Goal: Information Seeking & Learning: Check status

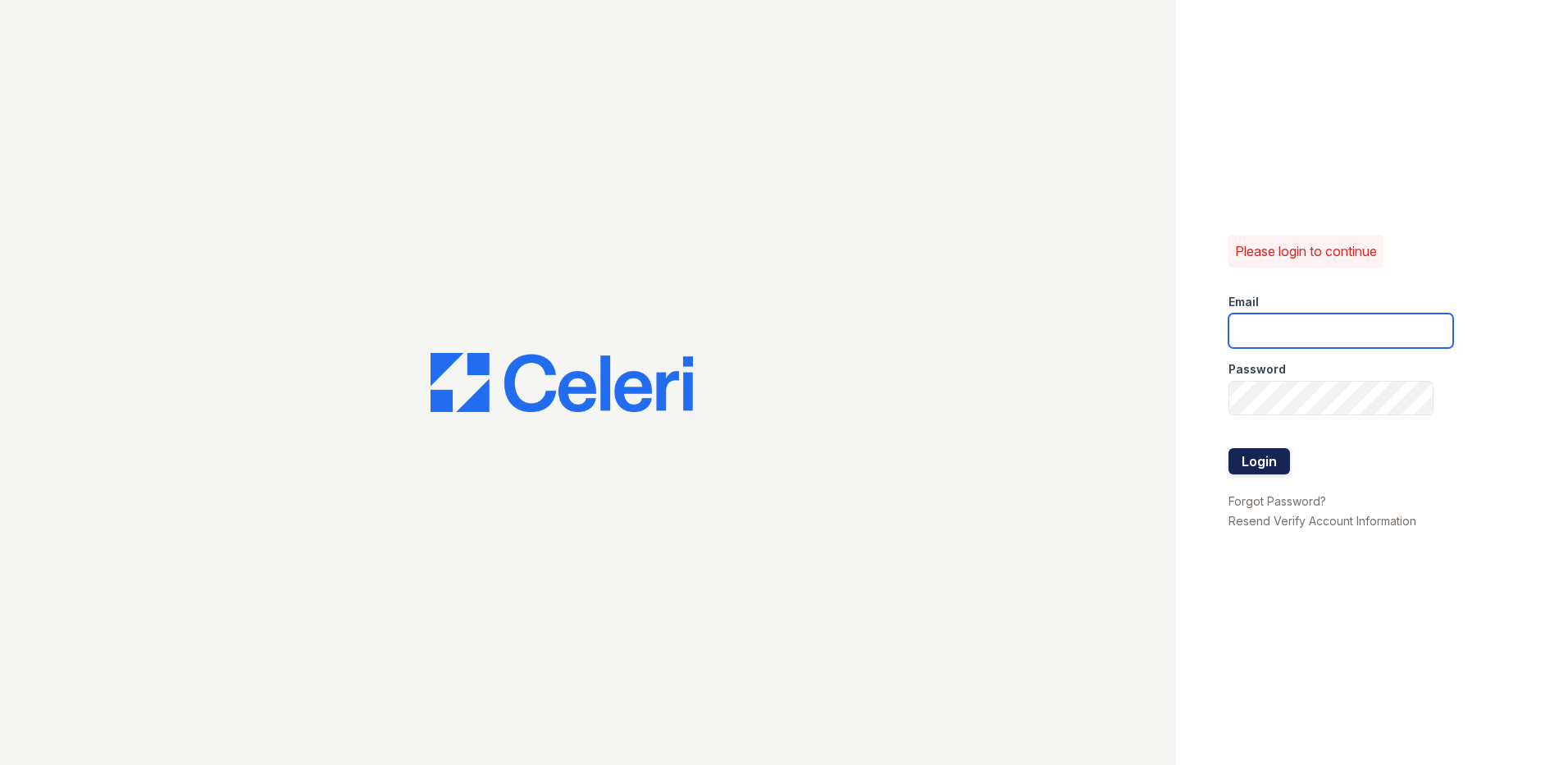
type input "[EMAIL_ADDRESS][DOMAIN_NAME]"
click at [1275, 473] on button "Login" at bounding box center [1259, 461] width 61 height 26
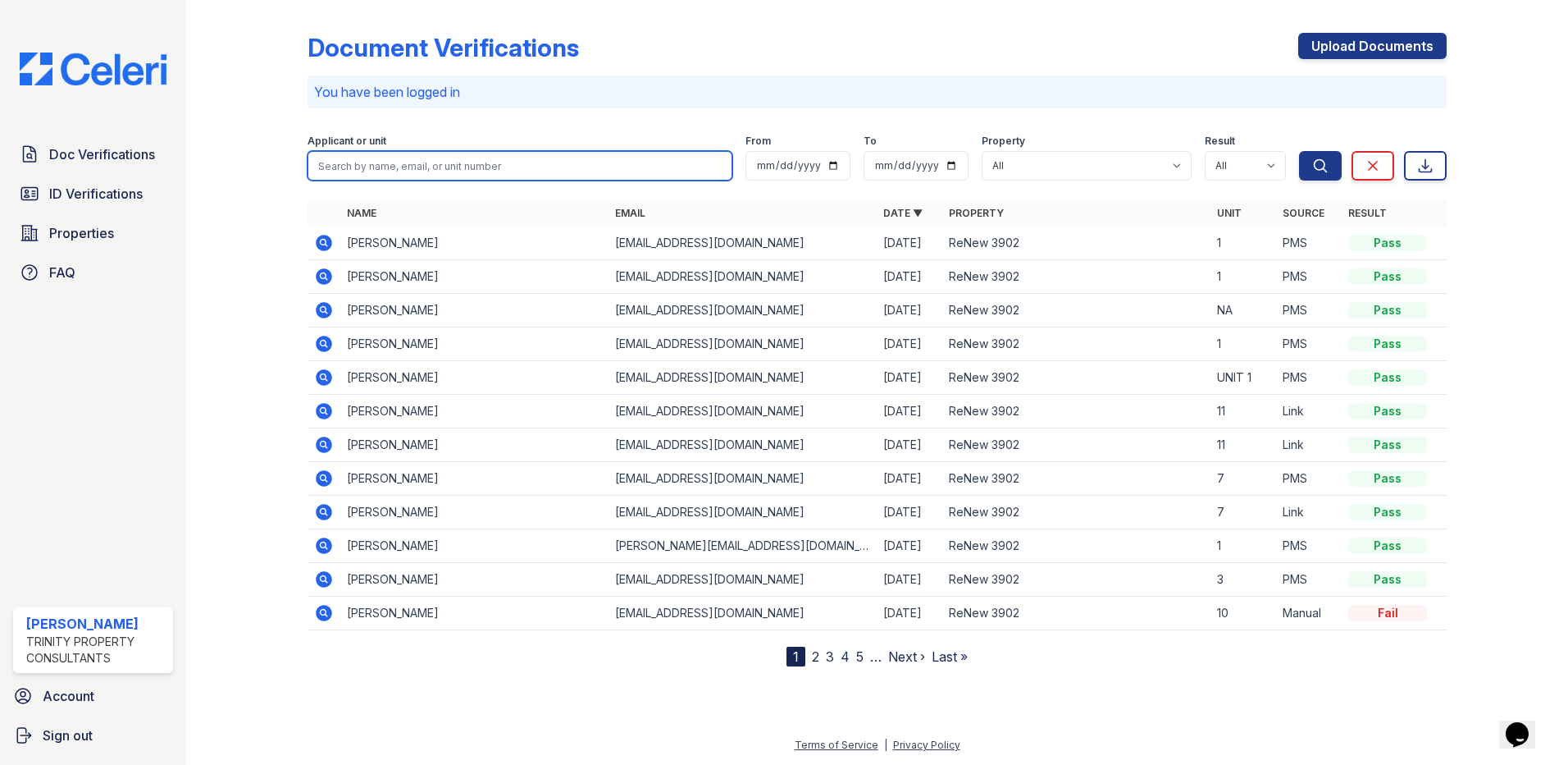
click at [467, 169] on input "search" at bounding box center [520, 166] width 425 height 30
type input "L"
click at [405, 168] on input "search" at bounding box center [520, 166] width 425 height 30
type input "LOWE"
click at [1299, 151] on button "Search" at bounding box center [1320, 166] width 43 height 30
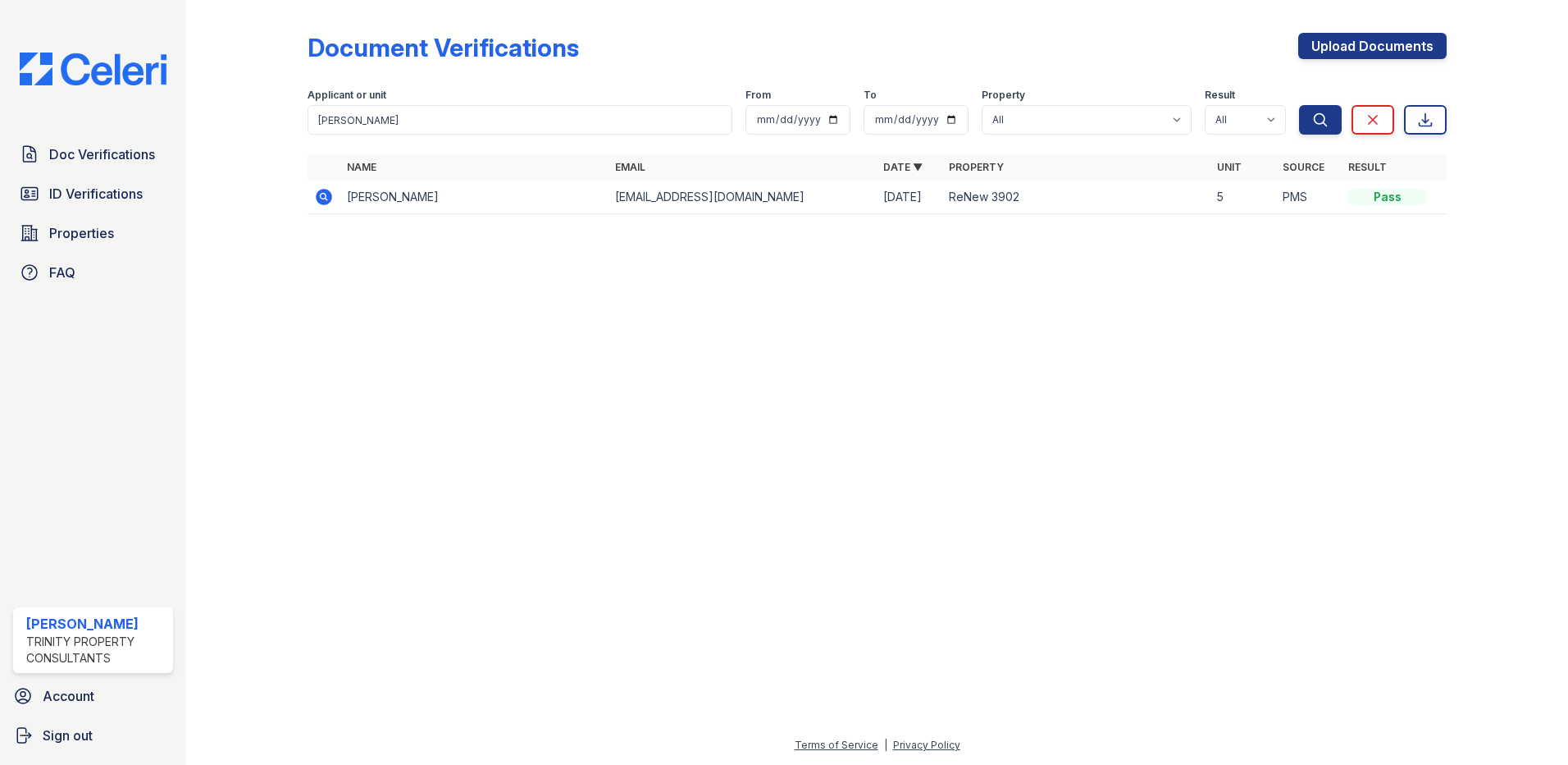
click at [403, 191] on td "Mary Lowe" at bounding box center [475, 196] width 268 height 34
click at [320, 197] on icon at bounding box center [324, 196] width 16 height 16
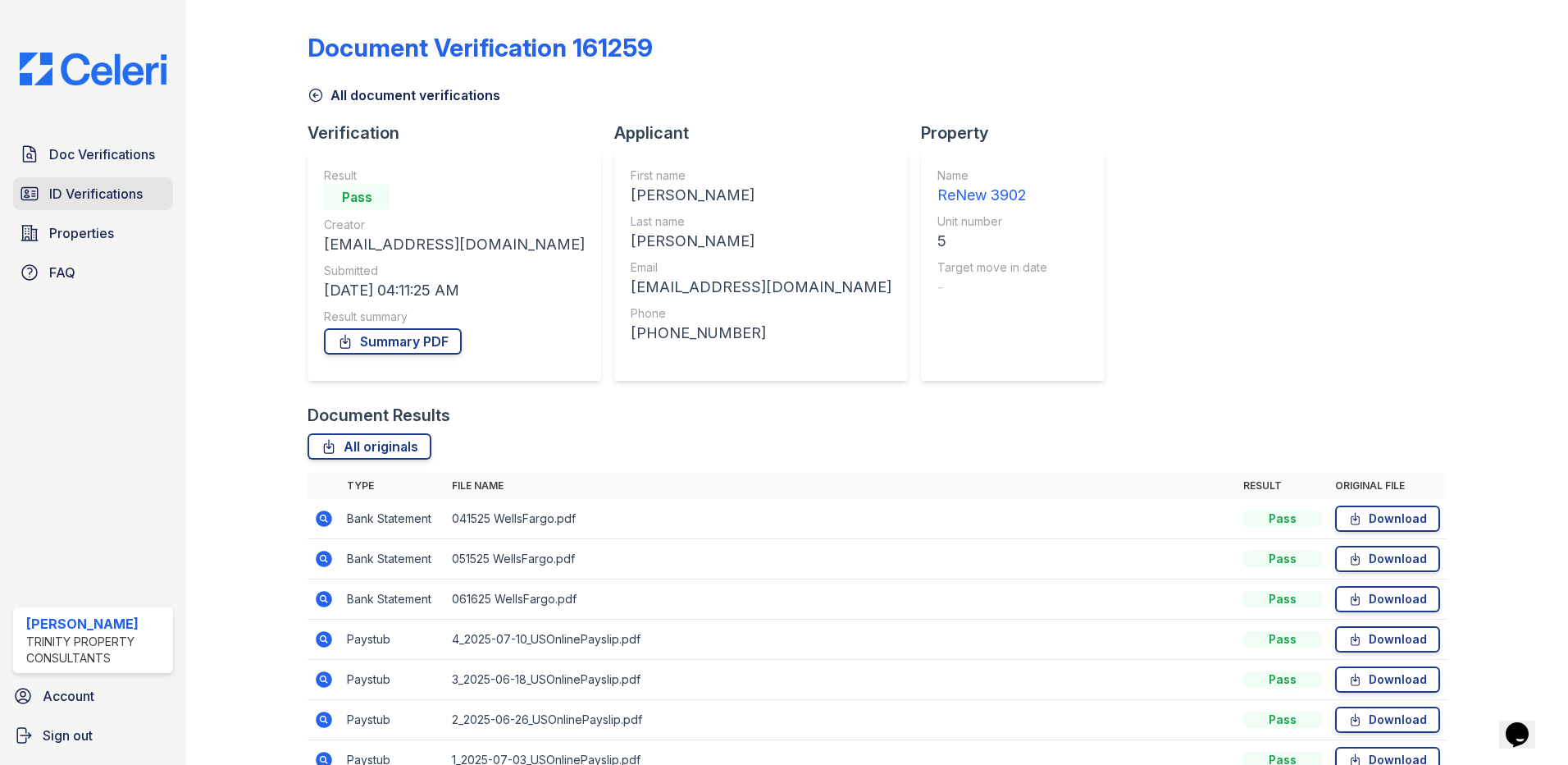
click at [101, 203] on span "ID Verifications" at bounding box center [96, 193] width 94 height 20
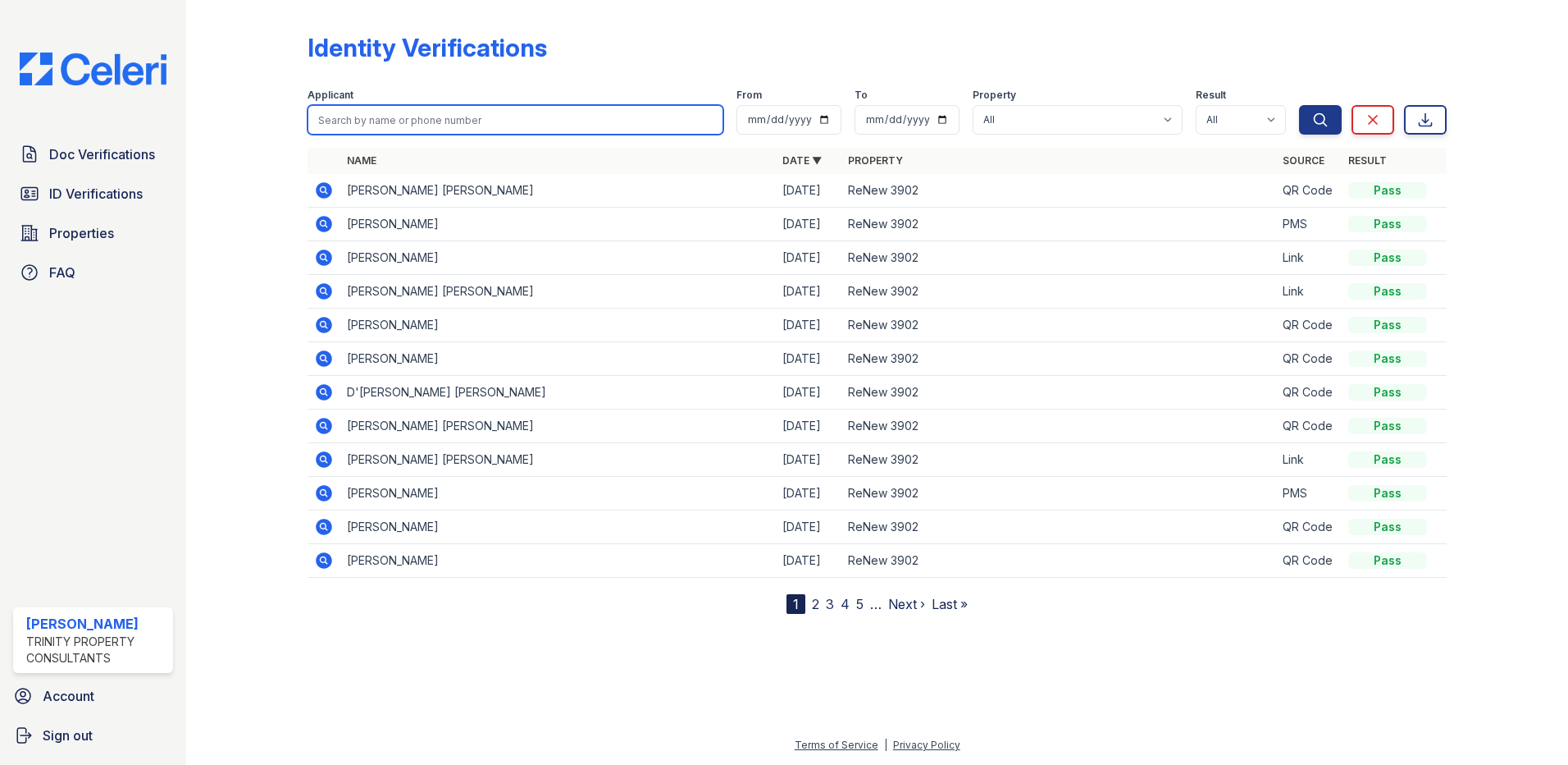
click at [525, 125] on input "search" at bounding box center [515, 120] width 415 height 30
type input "lowe"
click at [1299, 105] on button "Search" at bounding box center [1320, 120] width 43 height 30
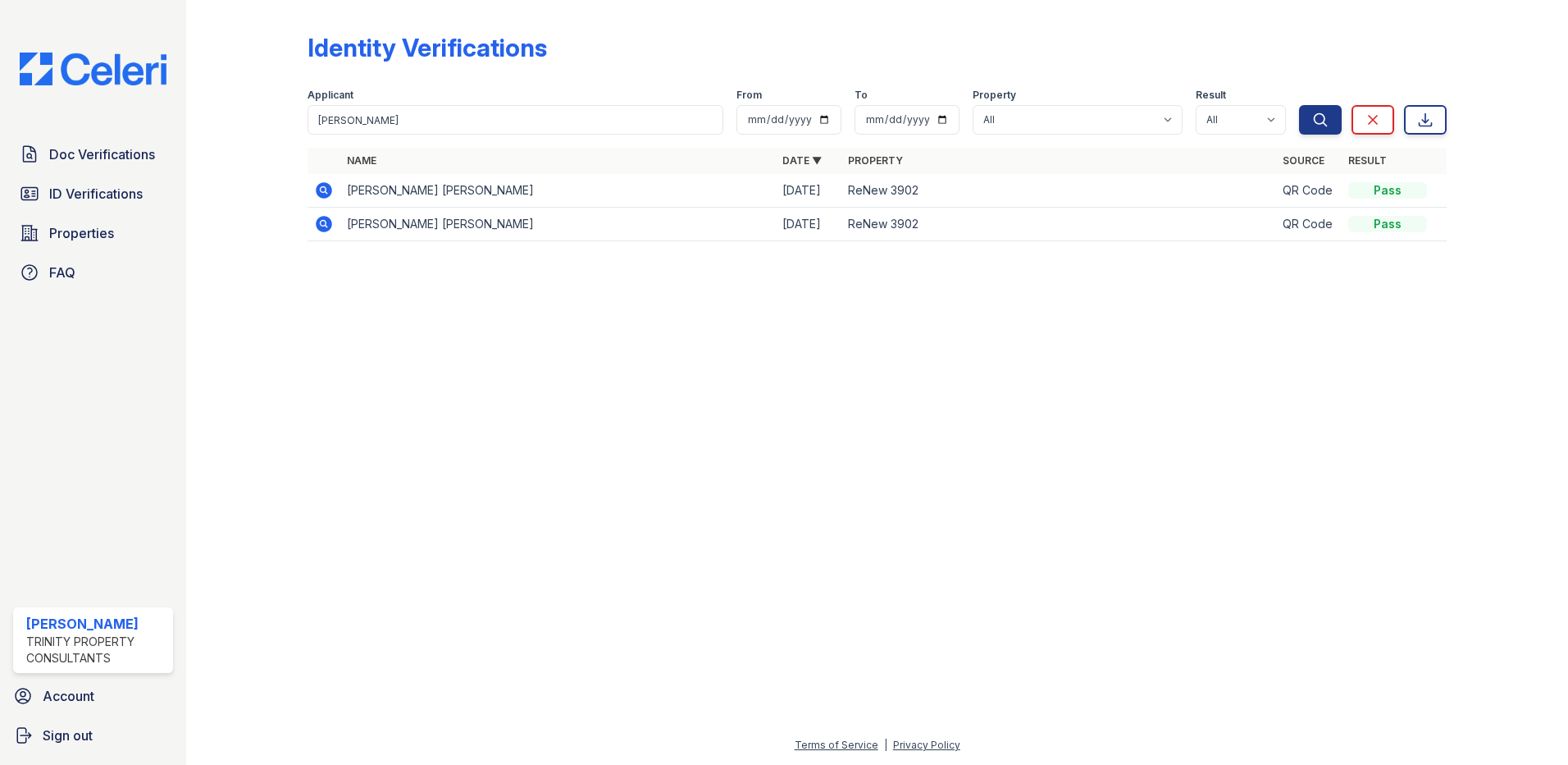
click at [1314, 191] on td "QR Code" at bounding box center [1309, 191] width 66 height 34
click at [871, 194] on td "ReNew 3902" at bounding box center [1059, 191] width 436 height 34
click at [325, 192] on icon at bounding box center [324, 190] width 16 height 16
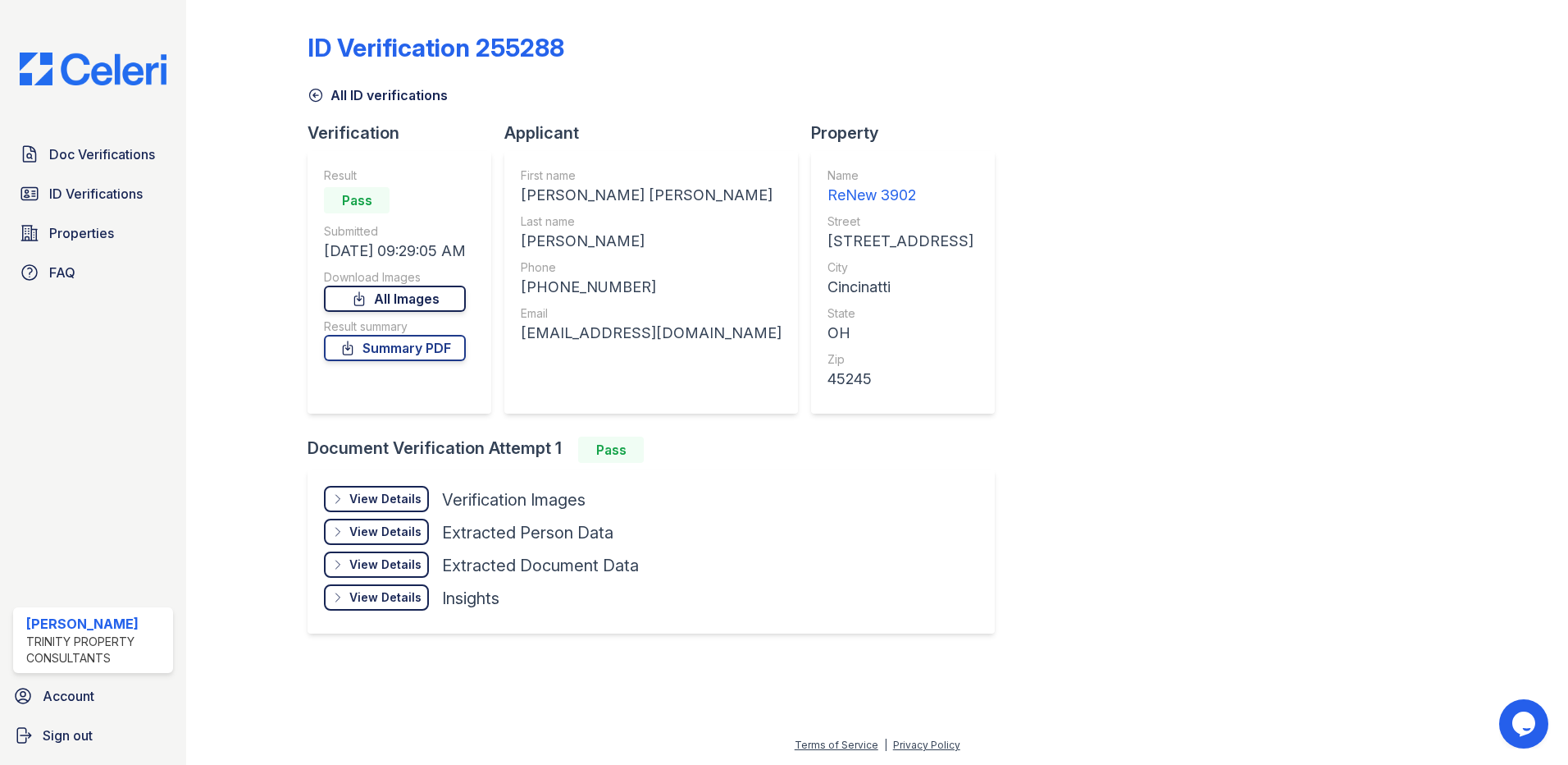
click at [412, 305] on link "All Images" at bounding box center [394, 298] width 142 height 26
click at [377, 500] on div "View Details" at bounding box center [385, 498] width 72 height 16
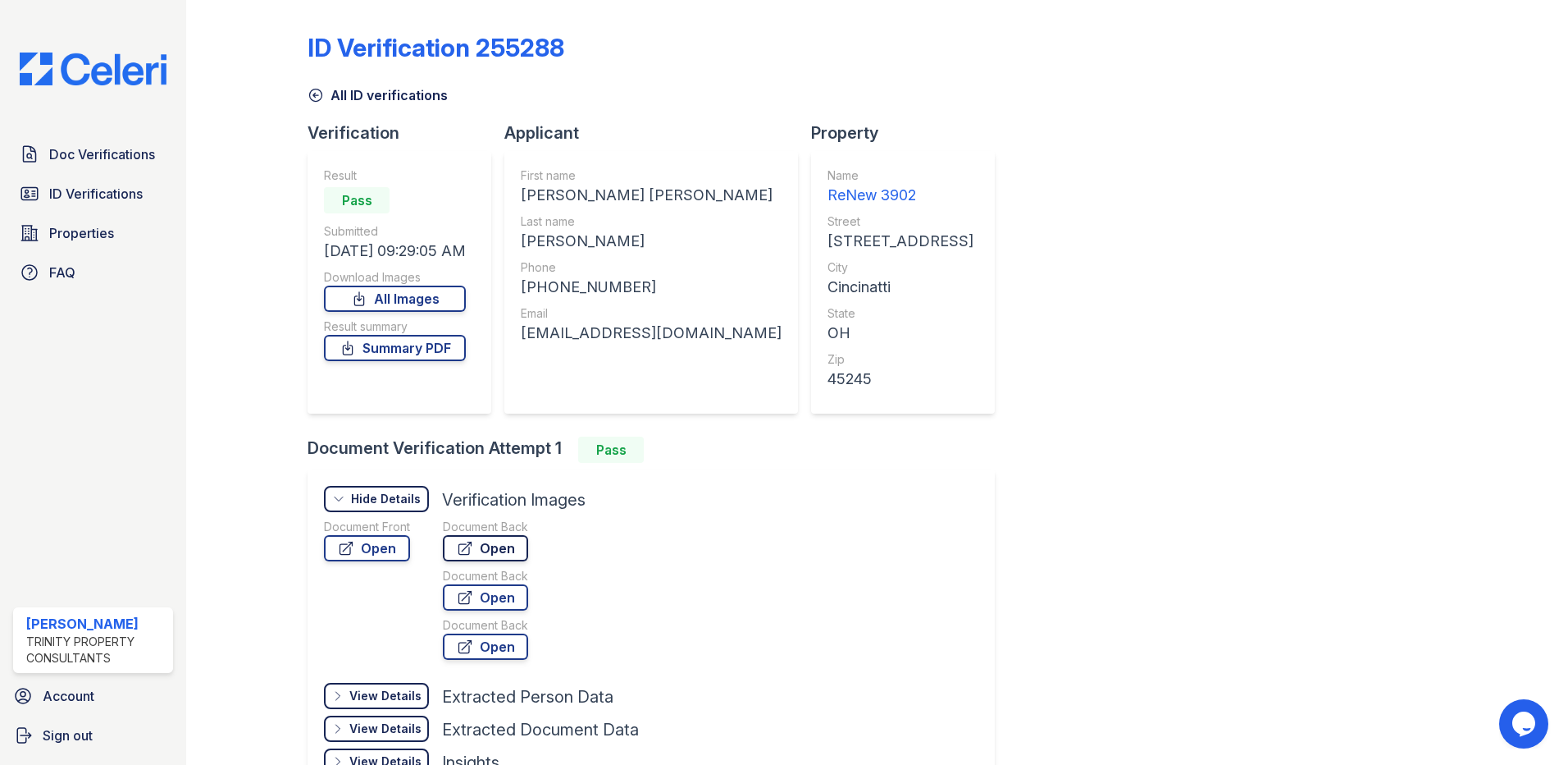
click at [468, 554] on icon at bounding box center [464, 548] width 12 height 12
click at [492, 610] on link "Open" at bounding box center [485, 596] width 85 height 26
click at [474, 654] on link "Open" at bounding box center [485, 645] width 85 height 26
click at [97, 158] on span "Doc Verifications" at bounding box center [101, 154] width 106 height 20
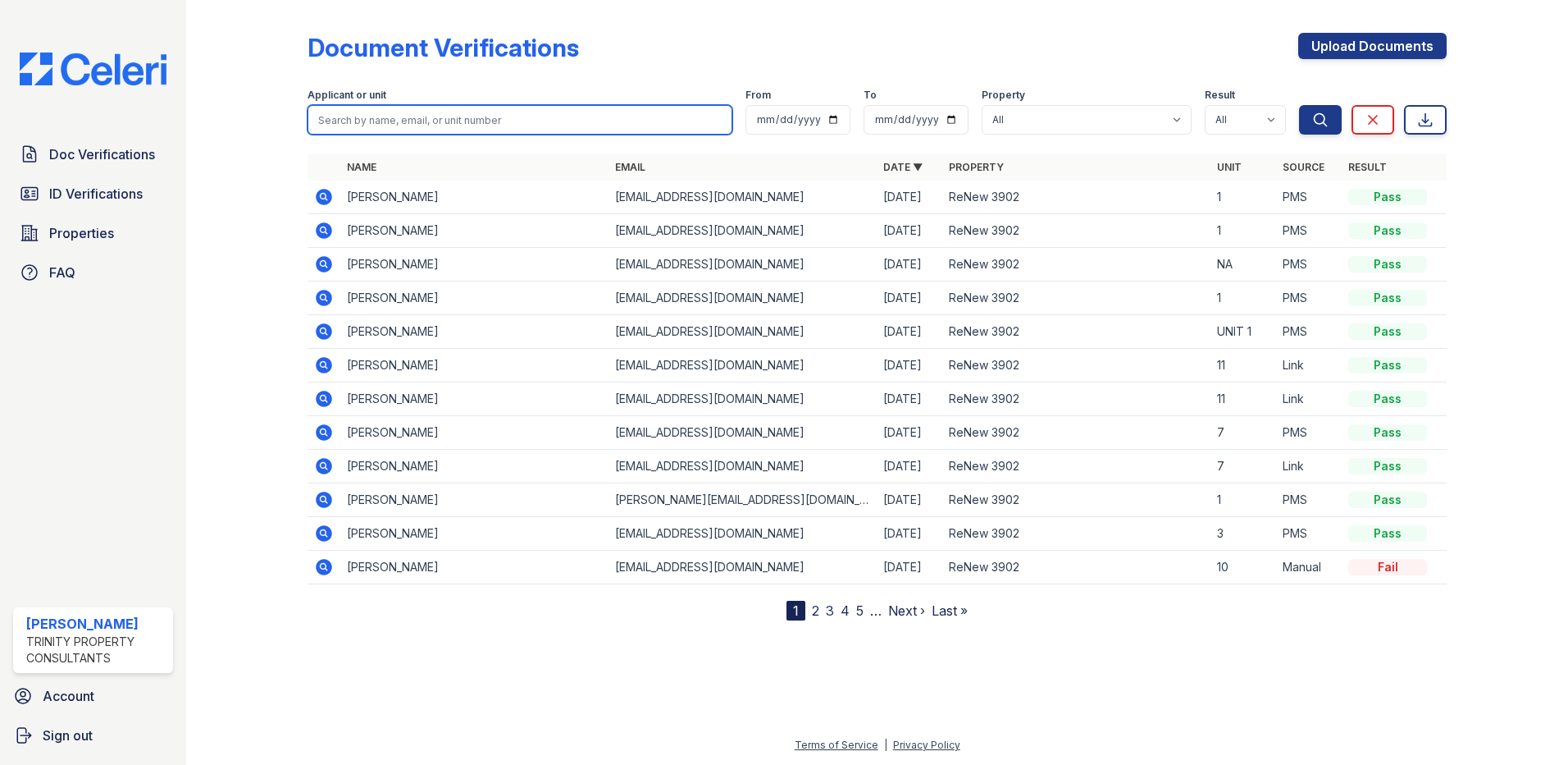
click at [402, 119] on input "search" at bounding box center [520, 120] width 425 height 30
type input "LOWE"
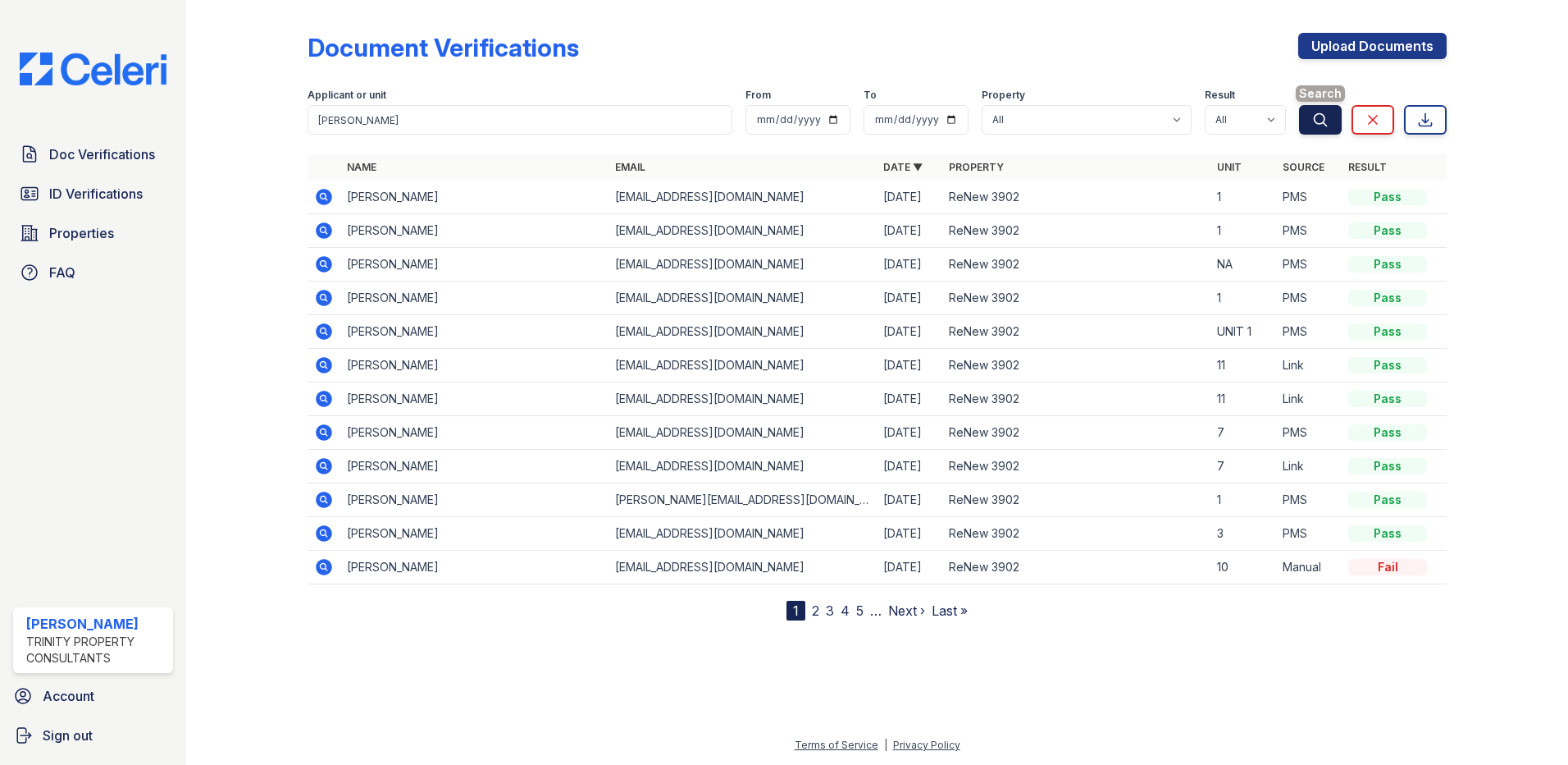
click at [1319, 122] on icon "submit" at bounding box center [1320, 120] width 16 height 16
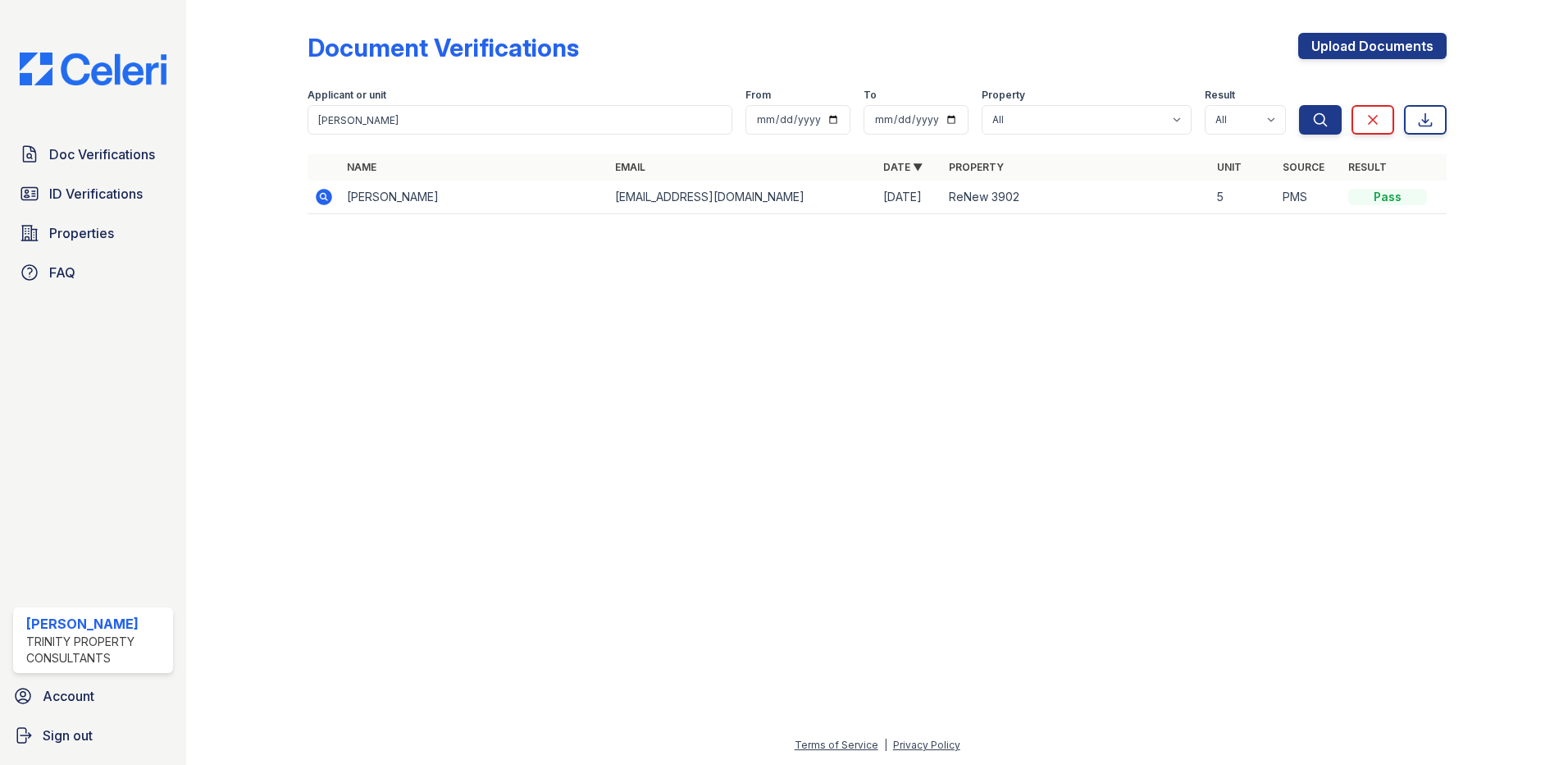
click at [328, 200] on icon at bounding box center [324, 196] width 16 height 16
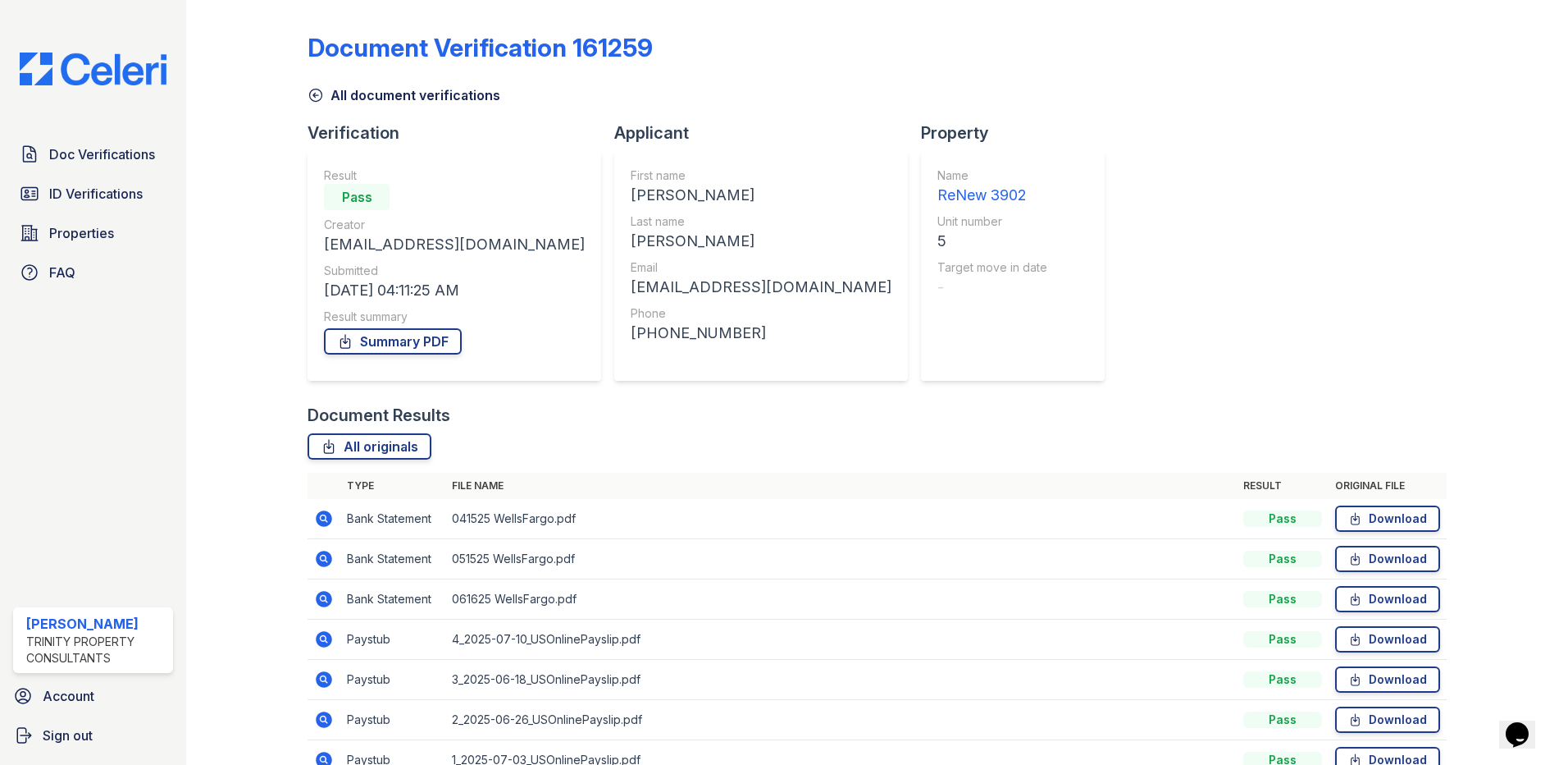
click at [387, 354] on div "Summary PDF" at bounding box center [454, 341] width 260 height 33
click at [391, 347] on link "Summary PDF" at bounding box center [392, 341] width 138 height 26
